Goal: Navigation & Orientation: Understand site structure

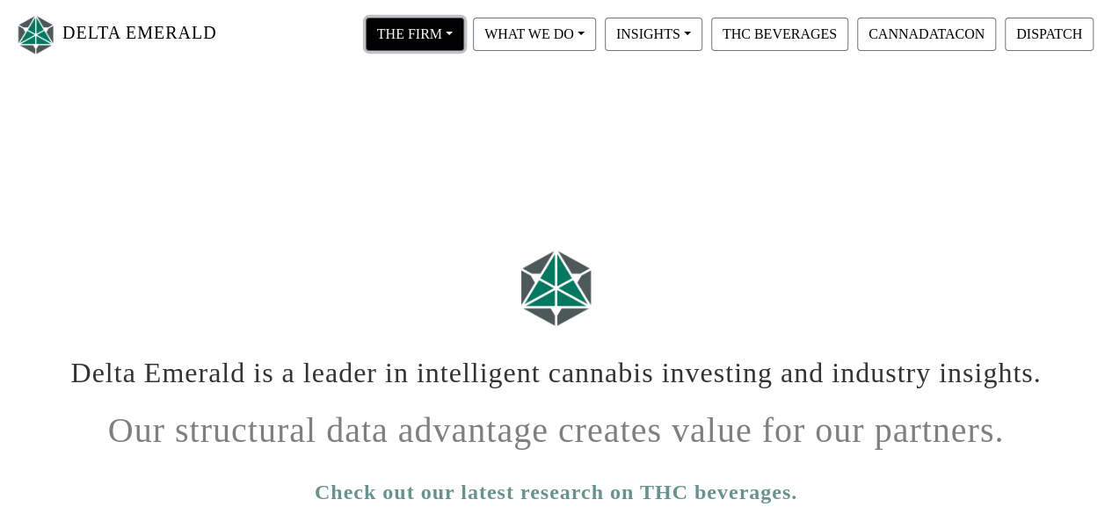
click at [434, 36] on button "THE FIRM" at bounding box center [415, 34] width 98 height 33
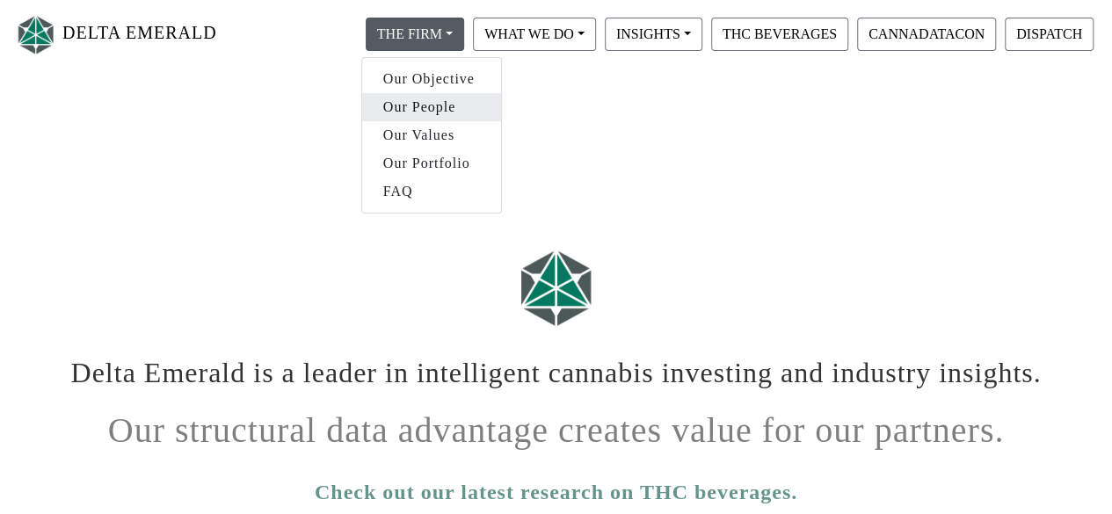
click at [428, 106] on link "Our People" at bounding box center [431, 107] width 139 height 28
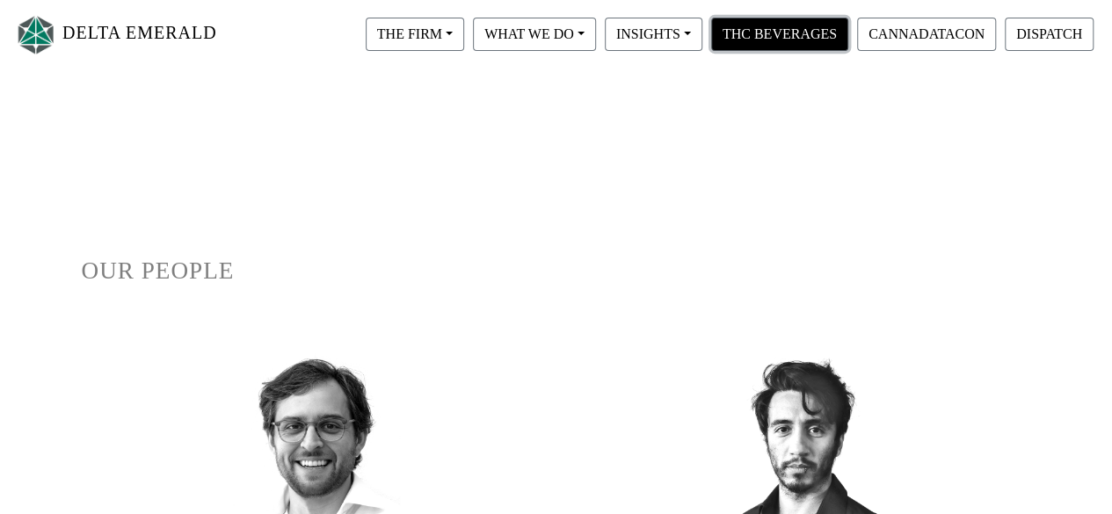
click at [783, 33] on button "THC BEVERAGES" at bounding box center [779, 34] width 137 height 33
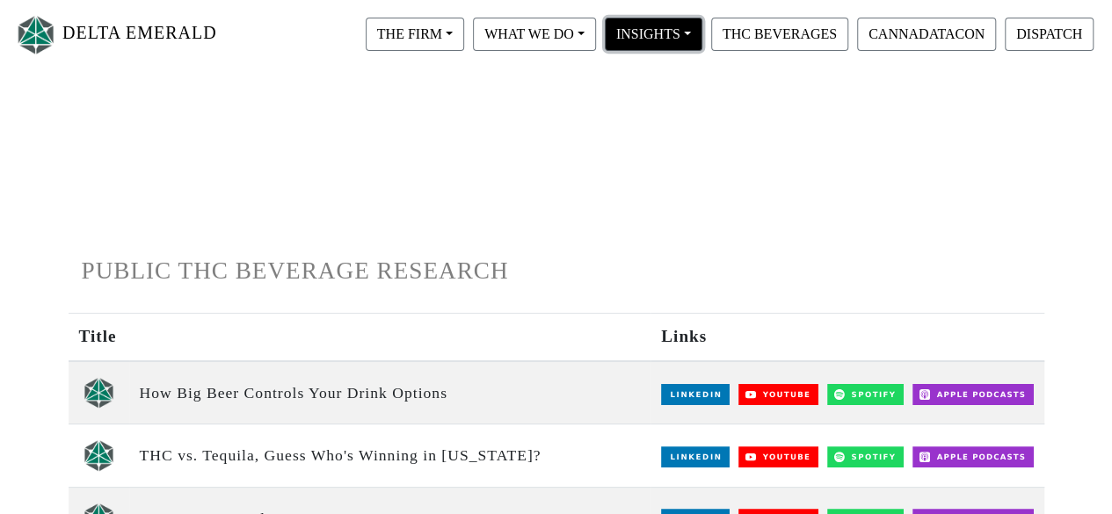
click at [464, 29] on button "INSIGHTS" at bounding box center [415, 34] width 98 height 33
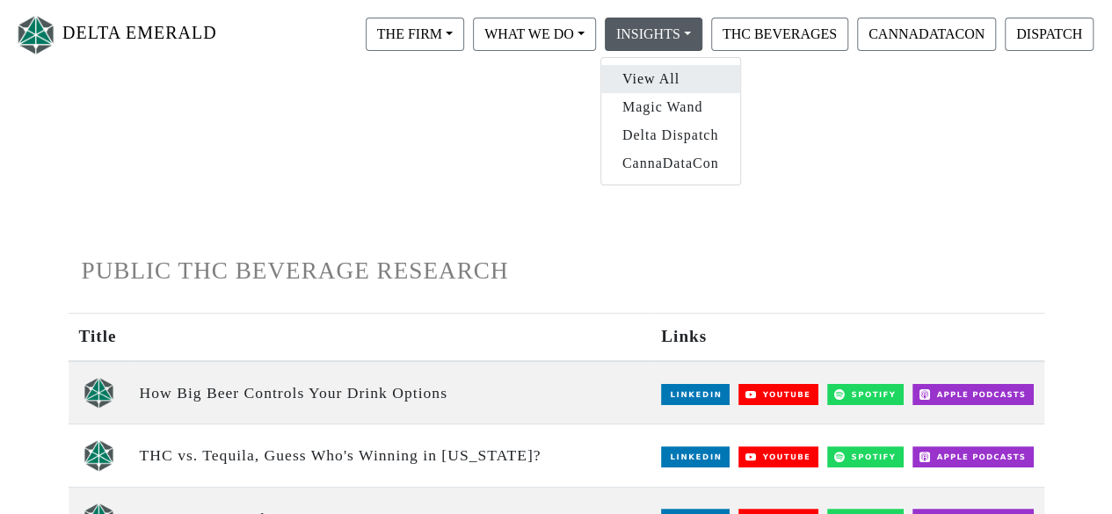
click at [655, 81] on link "View All" at bounding box center [670, 79] width 139 height 28
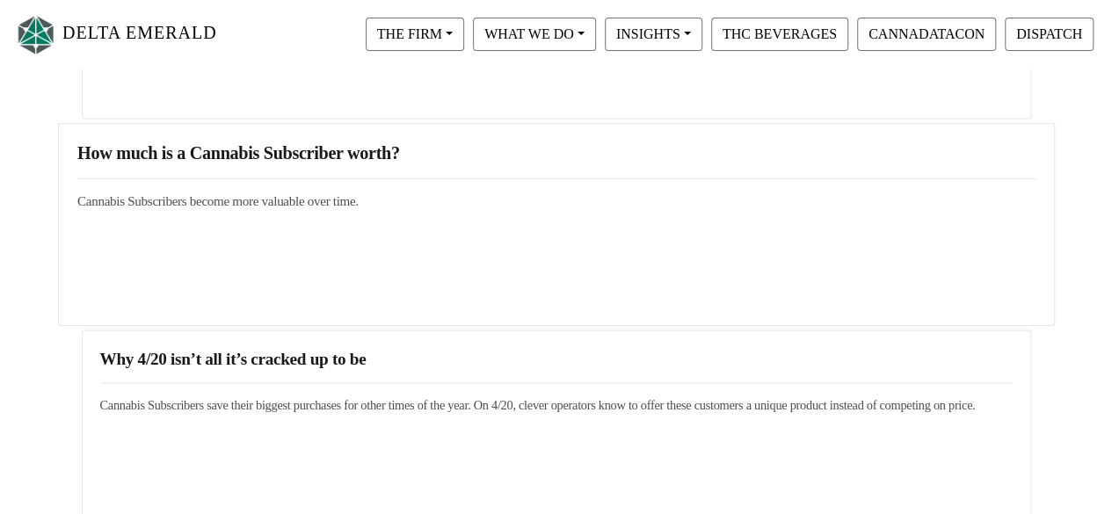
scroll to position [1407, 0]
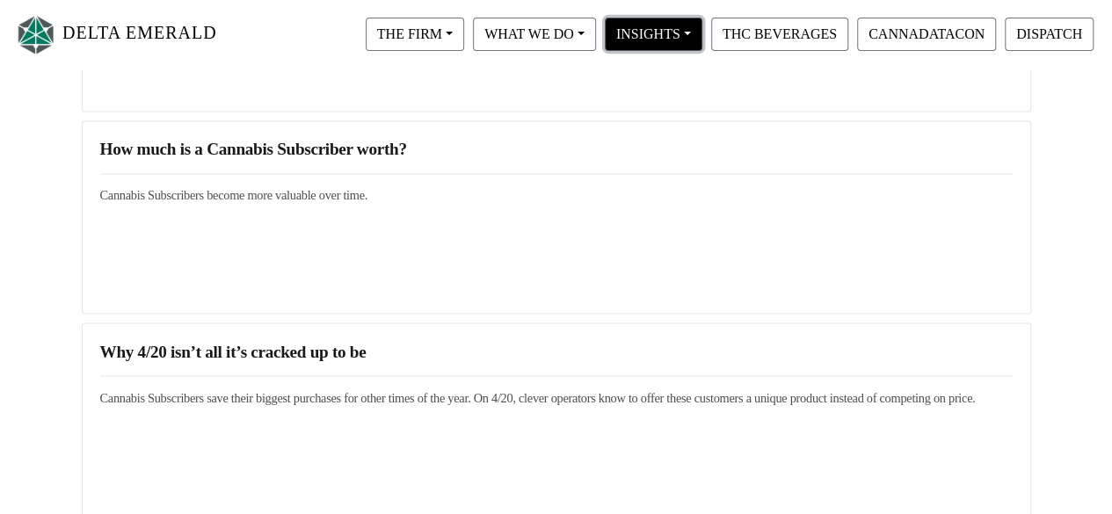
click at [464, 45] on button "INSIGHTS" at bounding box center [415, 34] width 98 height 33
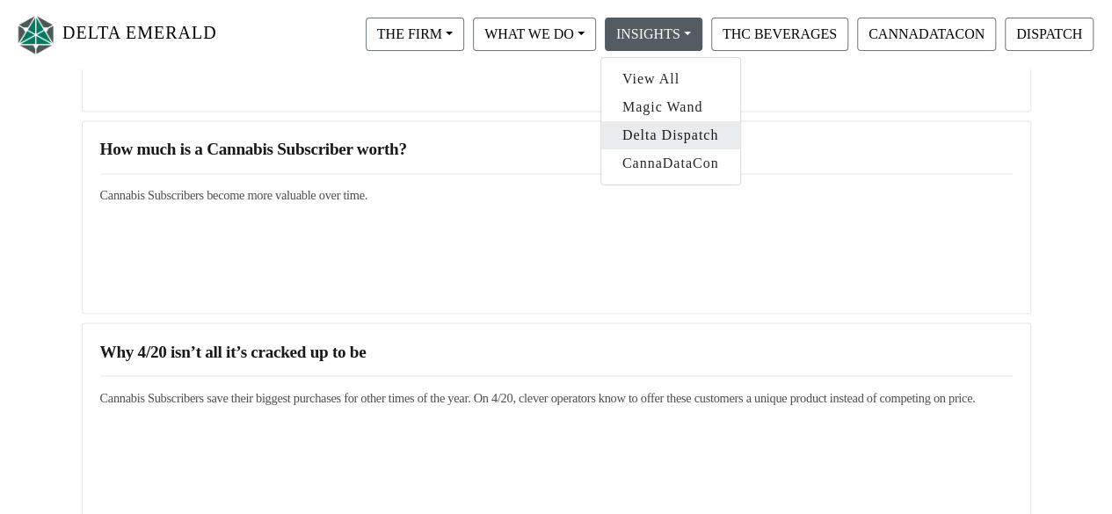
click at [686, 135] on link "Delta Dispatch" at bounding box center [670, 135] width 139 height 28
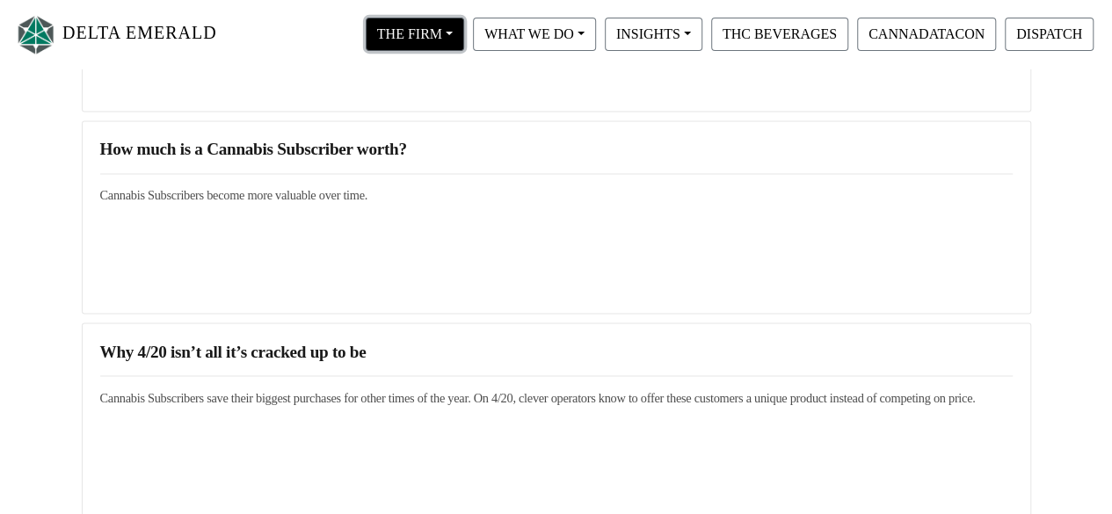
click at [439, 39] on button "THE FIRM" at bounding box center [415, 34] width 98 height 33
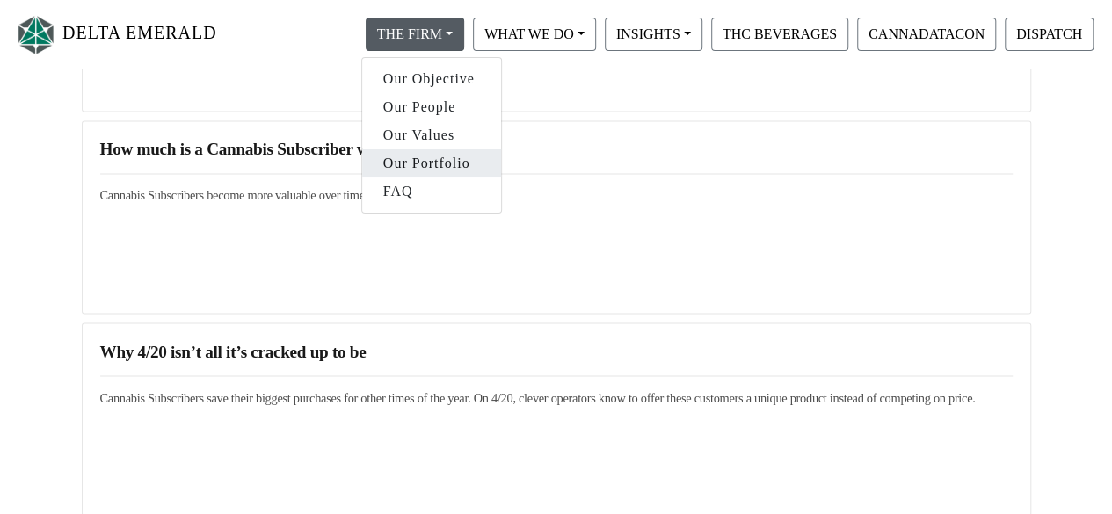
click at [439, 163] on link "Our Portfolio" at bounding box center [431, 163] width 139 height 28
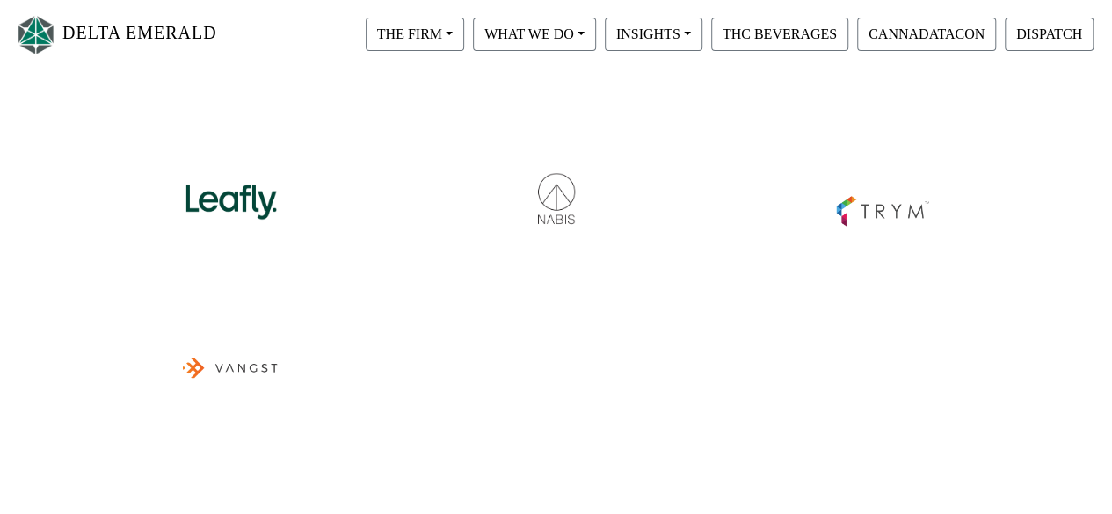
scroll to position [703, 0]
